Goal: Complete application form

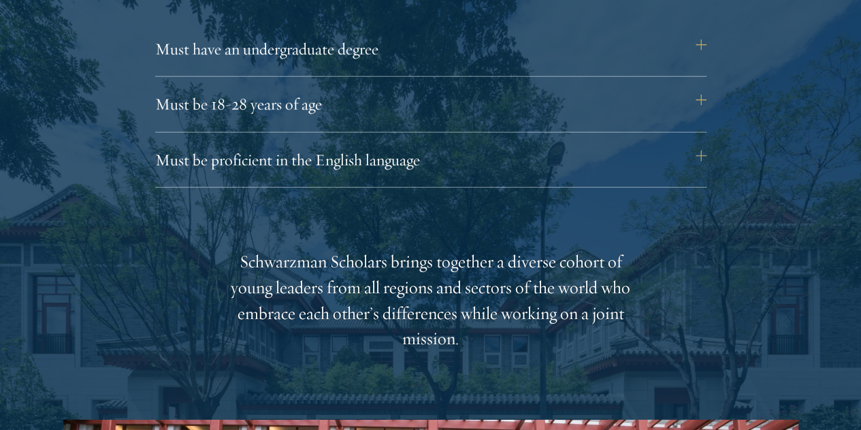
scroll to position [1921, 0]
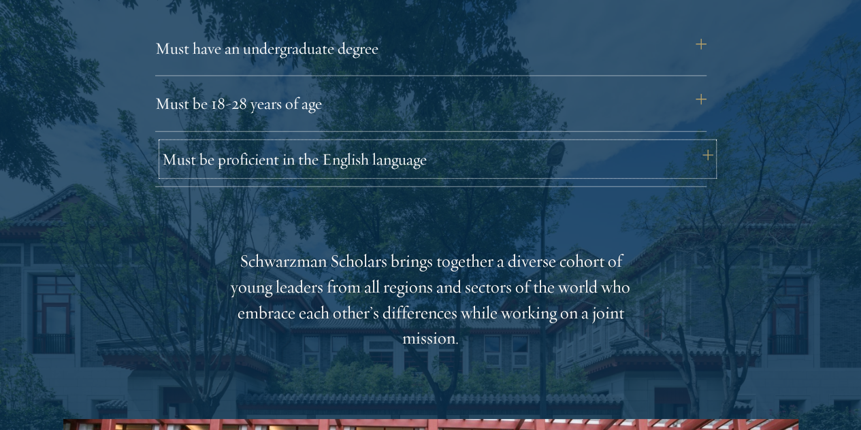
click at [565, 164] on button "Must be proficient in the English language" at bounding box center [437, 159] width 551 height 33
click at [712, 154] on button "Must be proficient in the English language" at bounding box center [437, 159] width 551 height 33
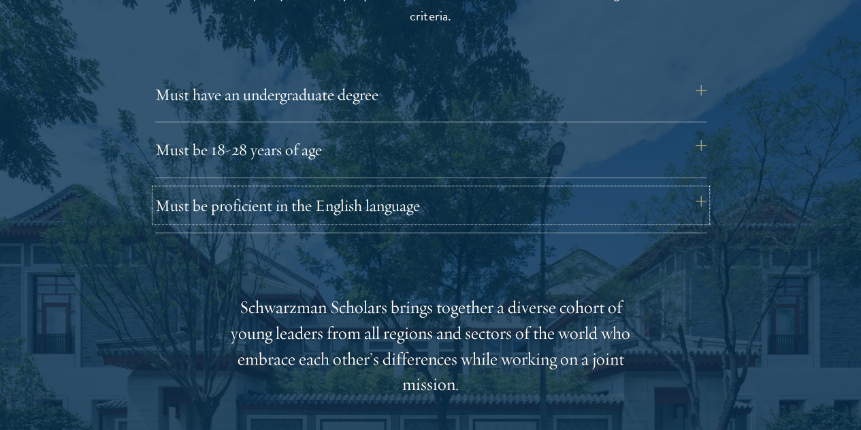
scroll to position [1871, 0]
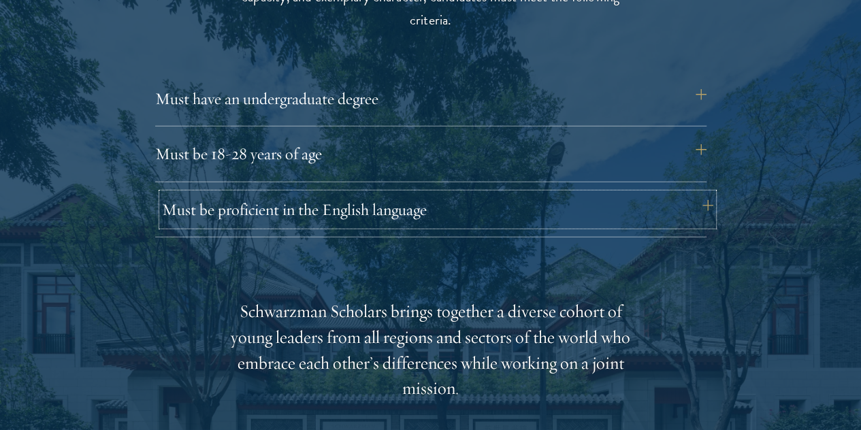
click at [338, 212] on button "Must be proficient in the English language" at bounding box center [437, 209] width 551 height 33
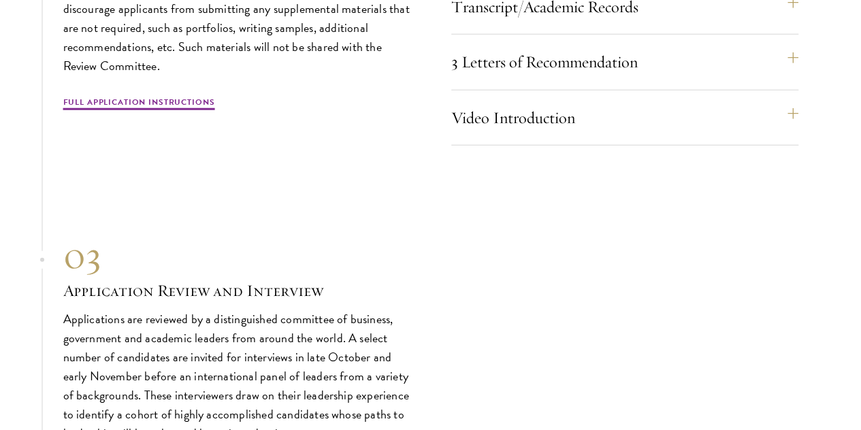
scroll to position [4303, 0]
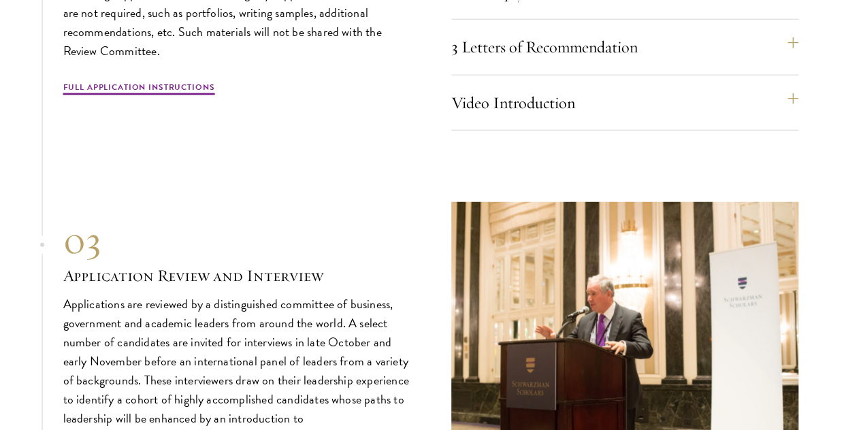
click at [0, 189] on section "01 Online Application 01 Online Application The application must be completed o…" at bounding box center [430, 26] width 861 height 871
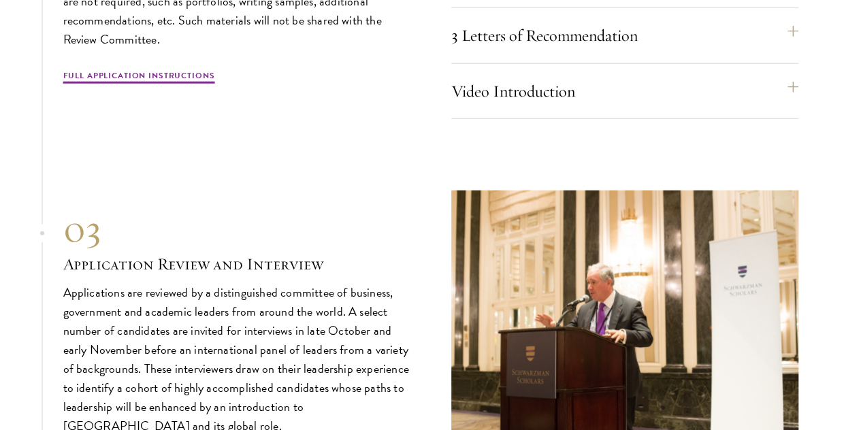
scroll to position [4316, 0]
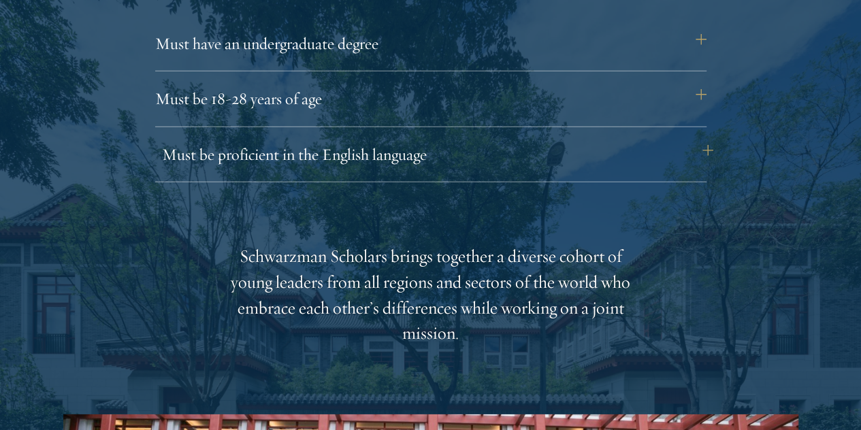
scroll to position [1927, 0]
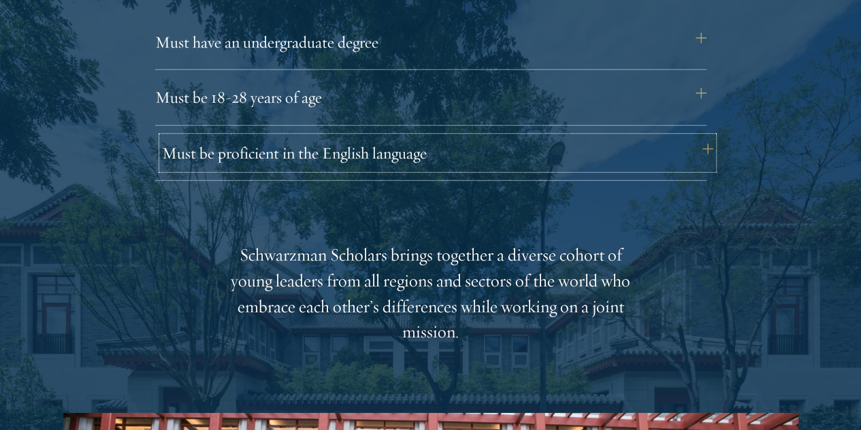
click at [488, 149] on button "Must be proficient in the English language" at bounding box center [437, 153] width 551 height 33
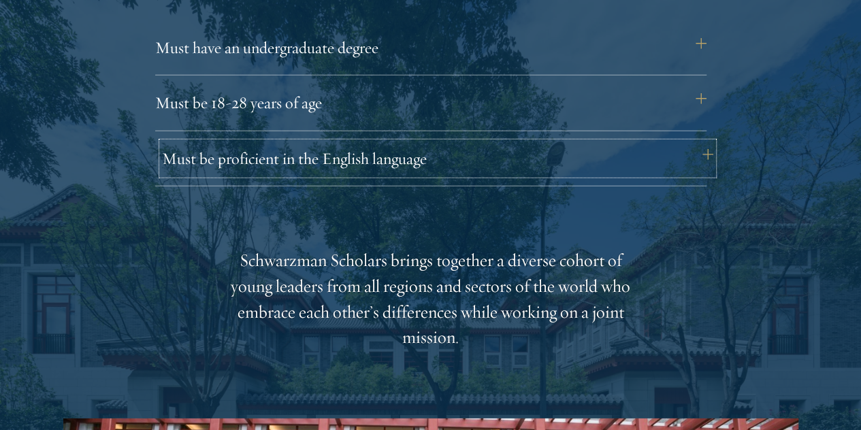
click at [657, 172] on button "Must be proficient in the English language" at bounding box center [437, 158] width 551 height 33
click at [615, 160] on button "Must be proficient in the English language" at bounding box center [437, 158] width 551 height 33
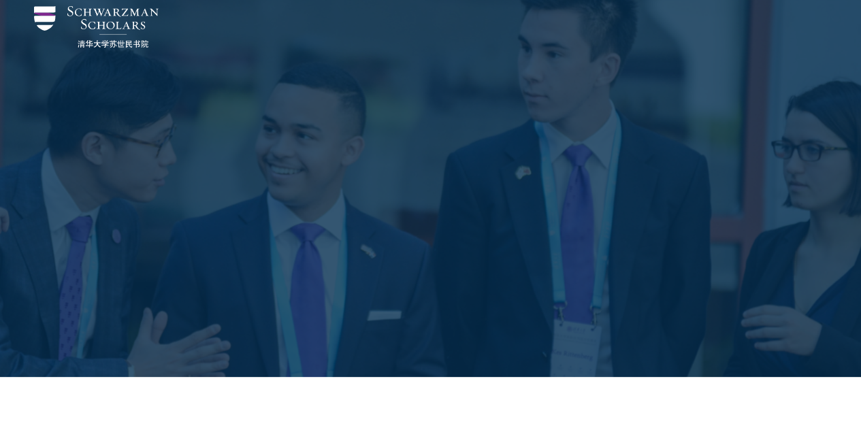
scroll to position [0, 0]
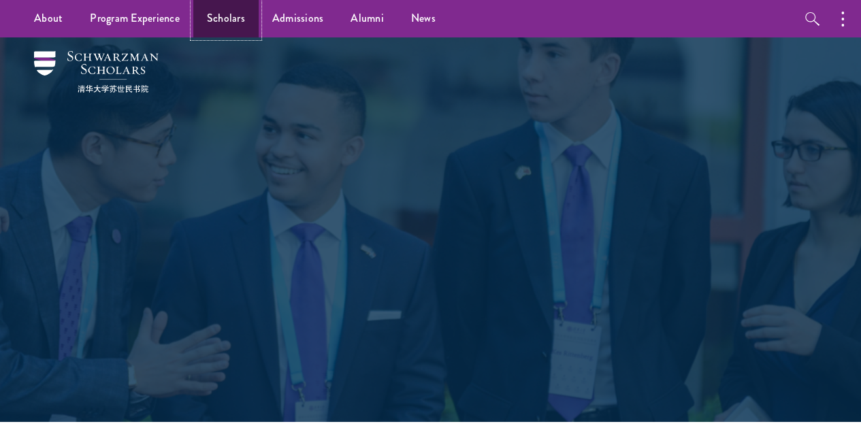
click at [207, 15] on link "Scholars" at bounding box center [225, 18] width 65 height 37
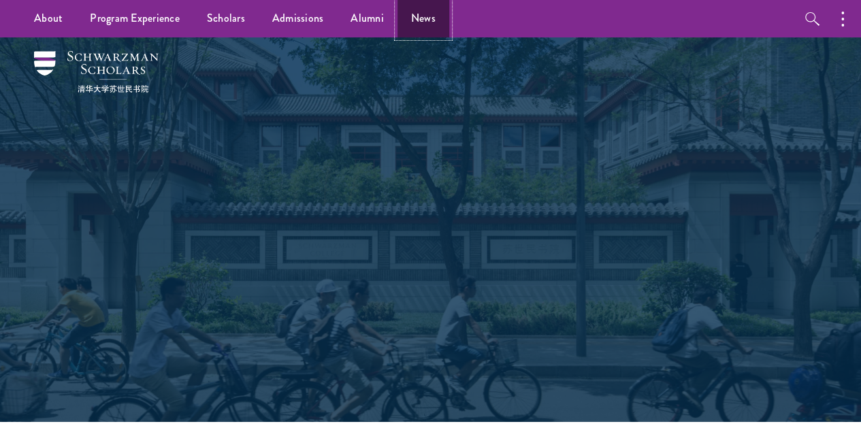
click at [404, 29] on link "News" at bounding box center [423, 18] width 52 height 37
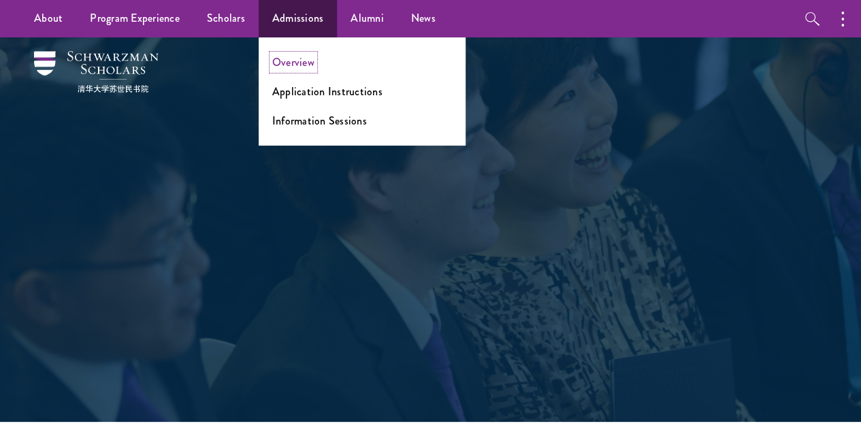
click at [287, 63] on link "Overview" at bounding box center [293, 62] width 42 height 16
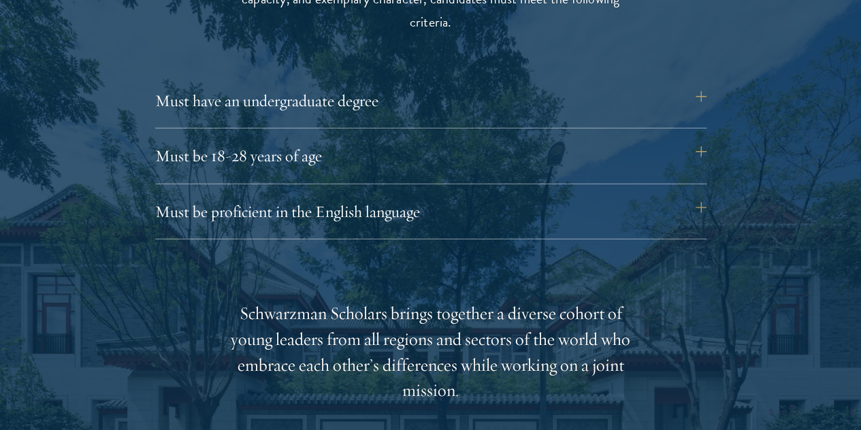
scroll to position [1874, 0]
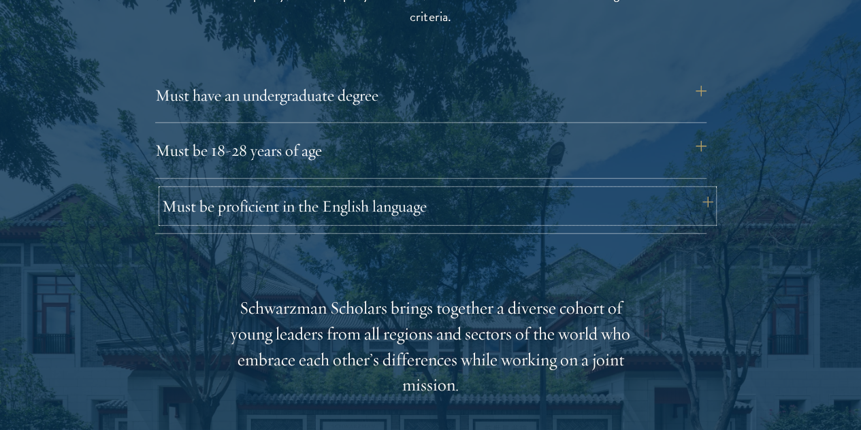
click at [418, 190] on button "Must be proficient in the English language" at bounding box center [437, 206] width 551 height 33
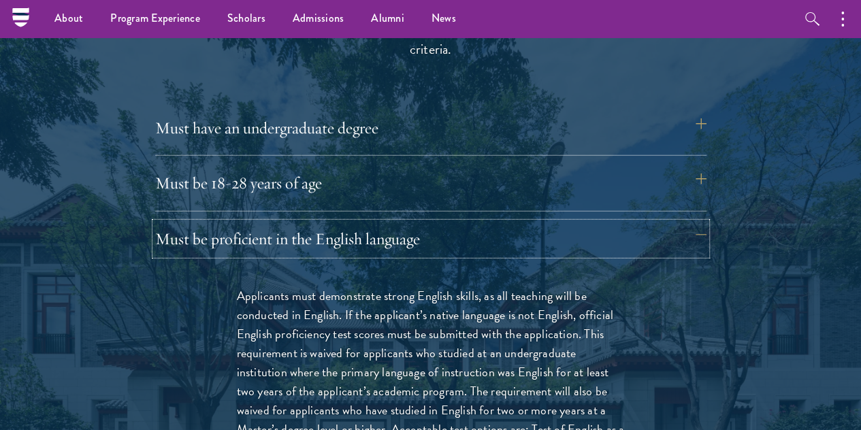
scroll to position [1838, 0]
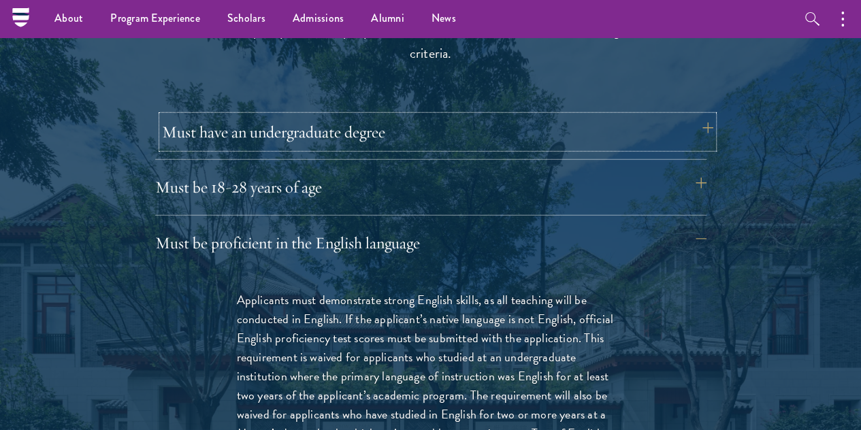
click at [251, 125] on button "Must have an undergraduate degree" at bounding box center [437, 132] width 551 height 33
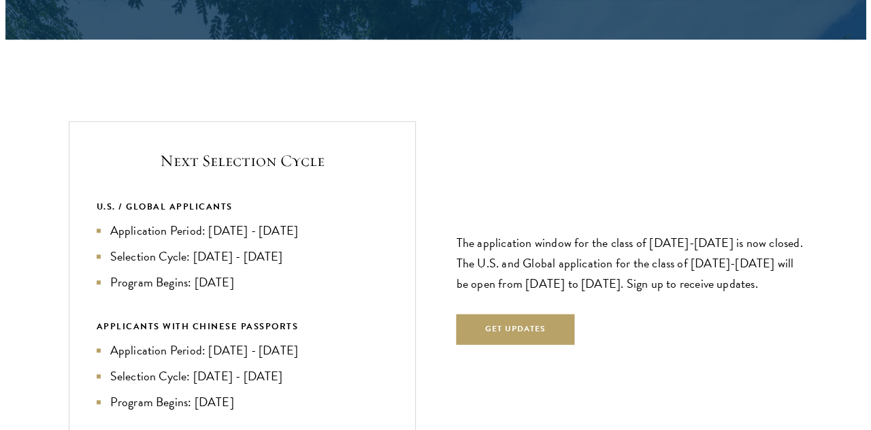
scroll to position [2984, 0]
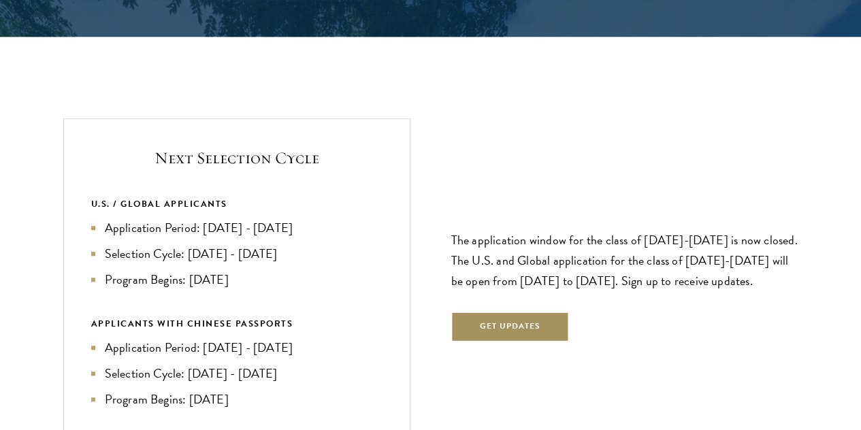
click at [500, 312] on button "Get Updates" at bounding box center [510, 327] width 118 height 31
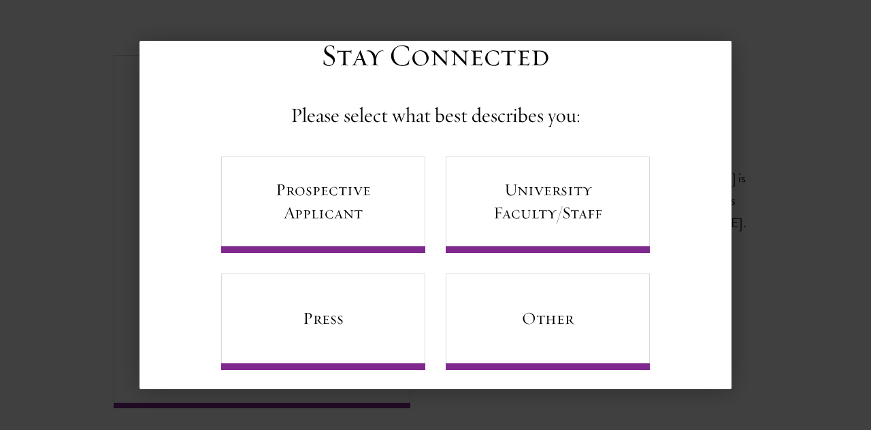
scroll to position [56, 0]
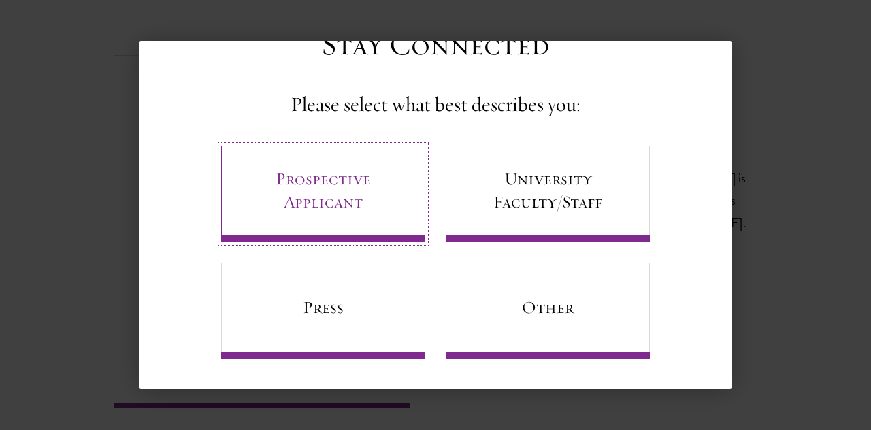
click at [329, 172] on link "Prospective Applicant" at bounding box center [323, 194] width 204 height 97
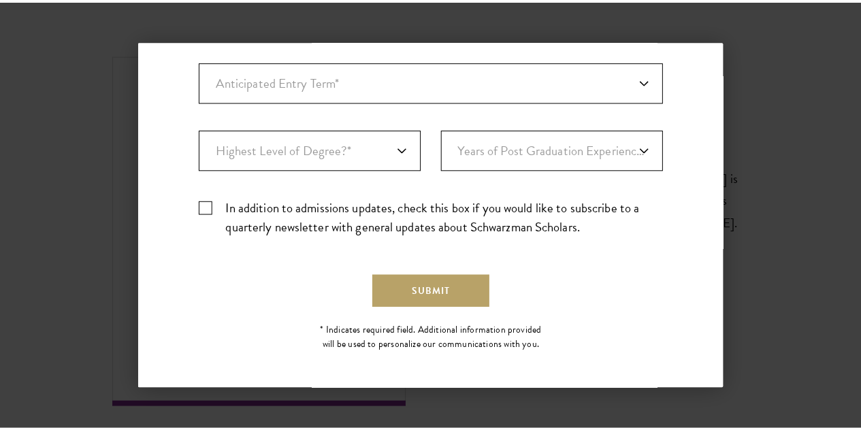
scroll to position [0, 0]
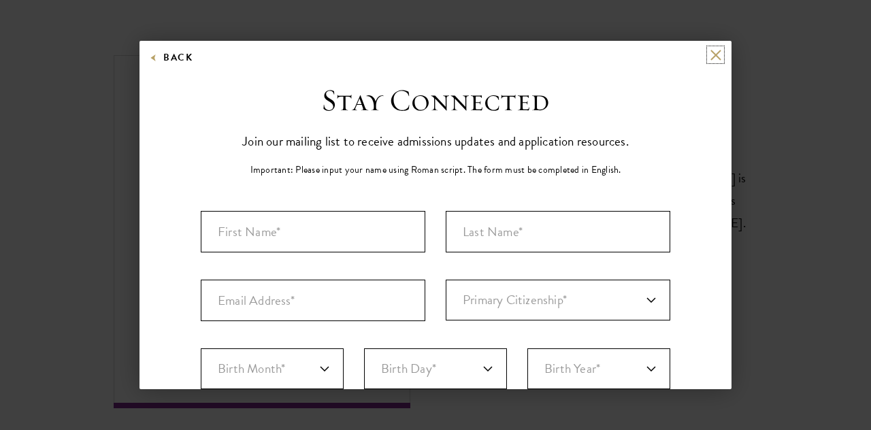
click at [710, 54] on button at bounding box center [716, 55] width 12 height 12
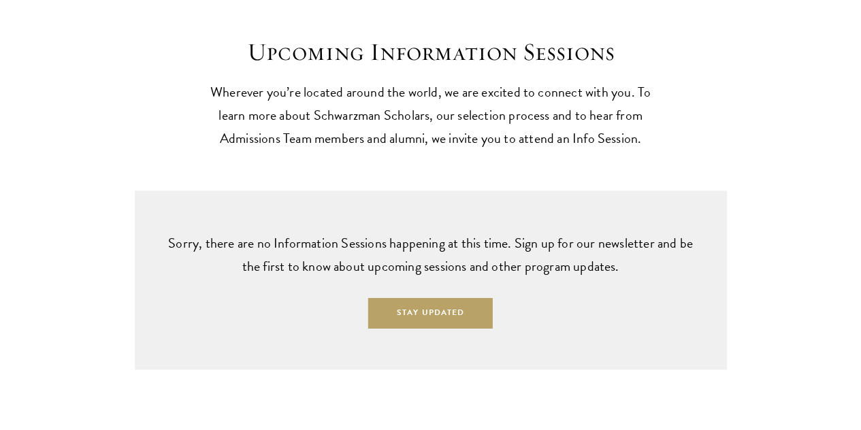
scroll to position [3465, 0]
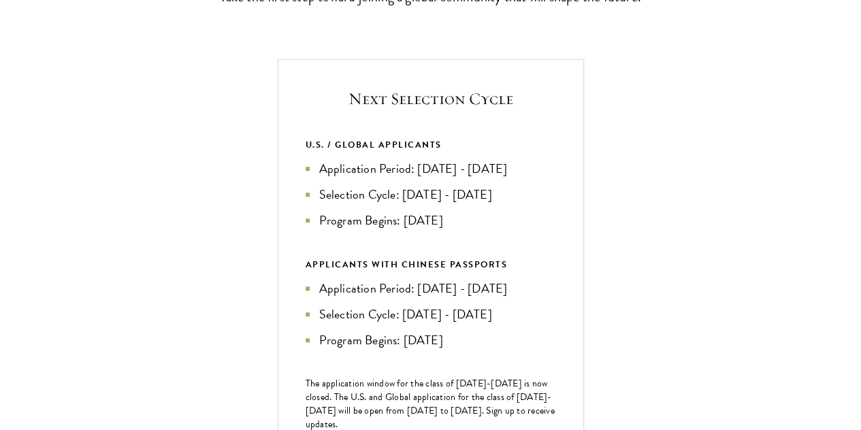
scroll to position [457, 0]
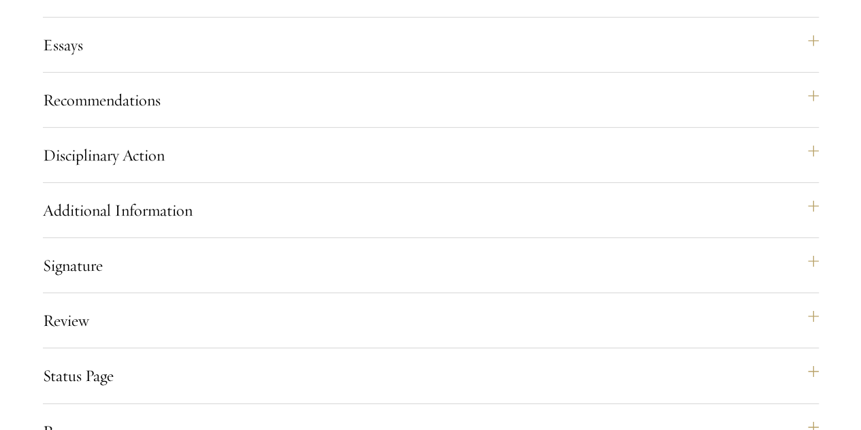
scroll to position [2109, 0]
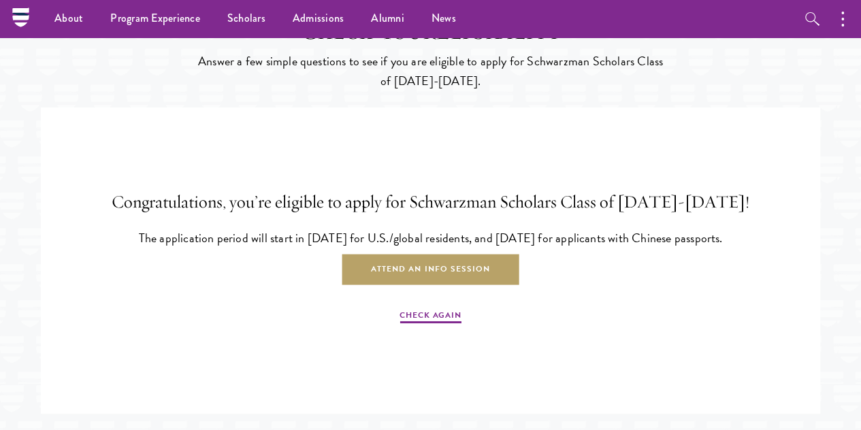
scroll to position [2647, 0]
